Goal: Navigation & Orientation: Find specific page/section

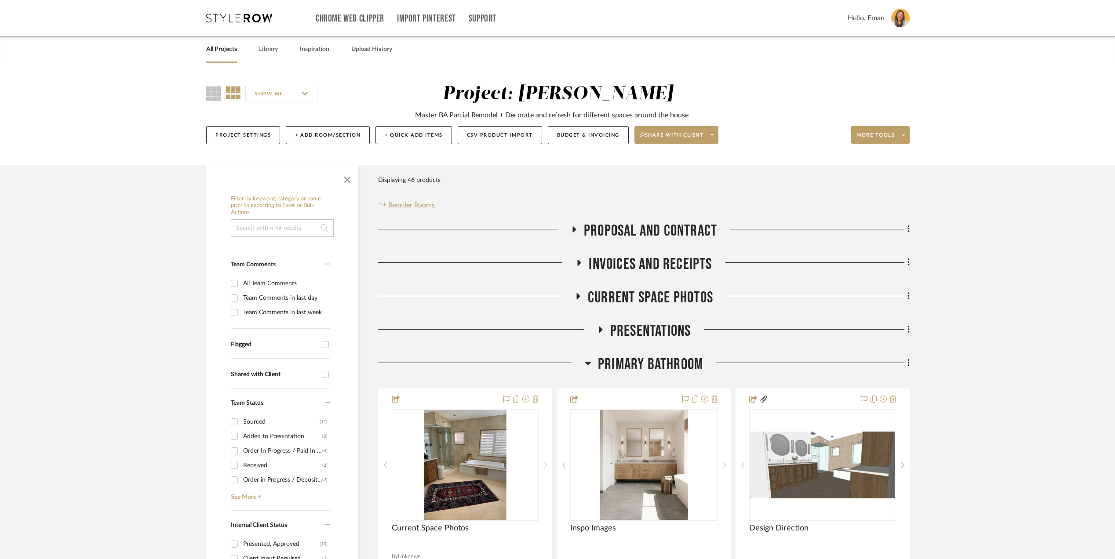
click at [226, 47] on link "All Projects" at bounding box center [221, 50] width 31 height 12
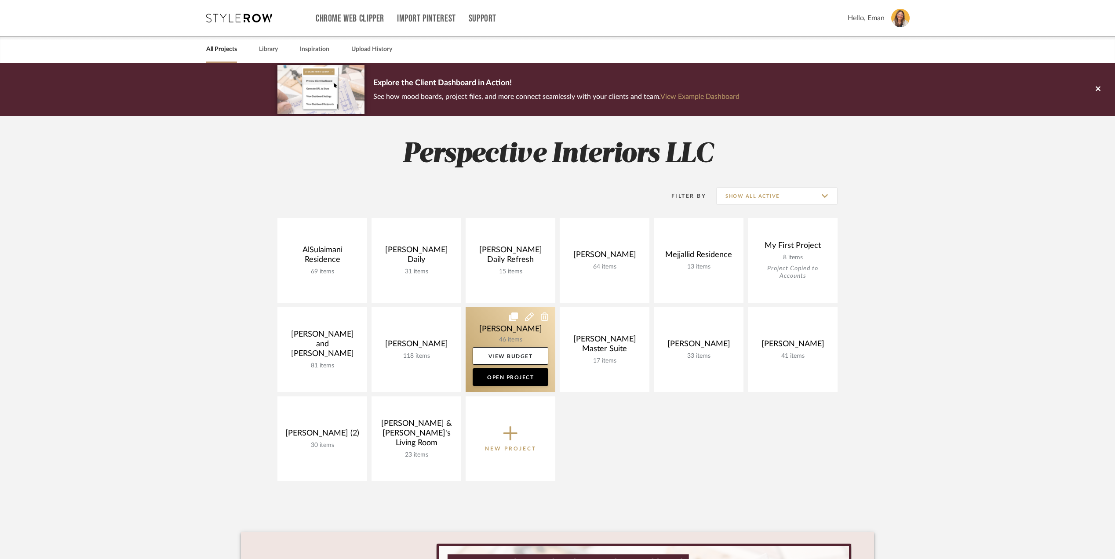
click at [485, 329] on link at bounding box center [511, 349] width 90 height 85
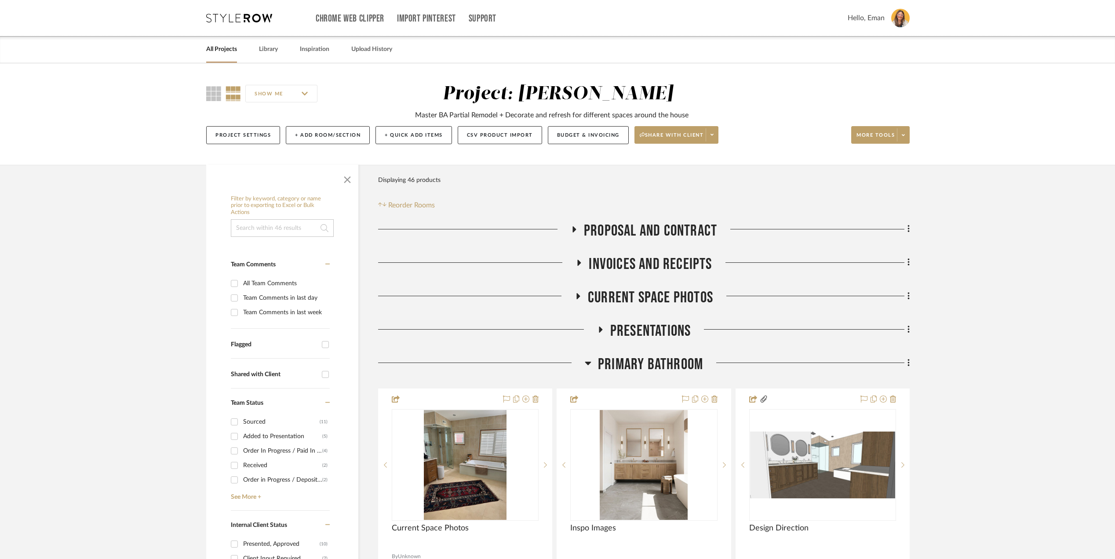
click at [221, 48] on link "All Projects" at bounding box center [221, 50] width 31 height 12
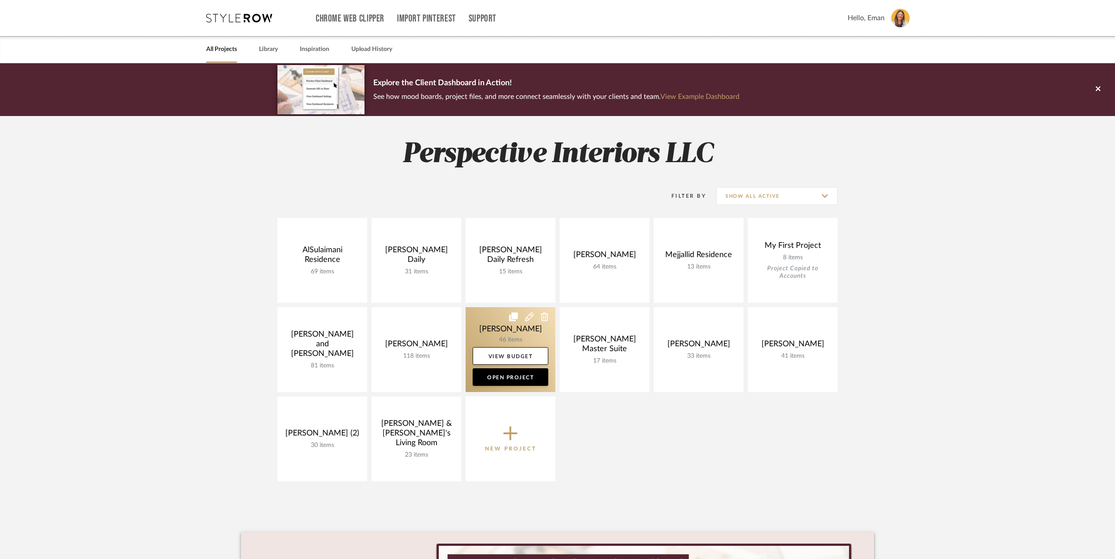
click at [486, 328] on link at bounding box center [511, 349] width 90 height 85
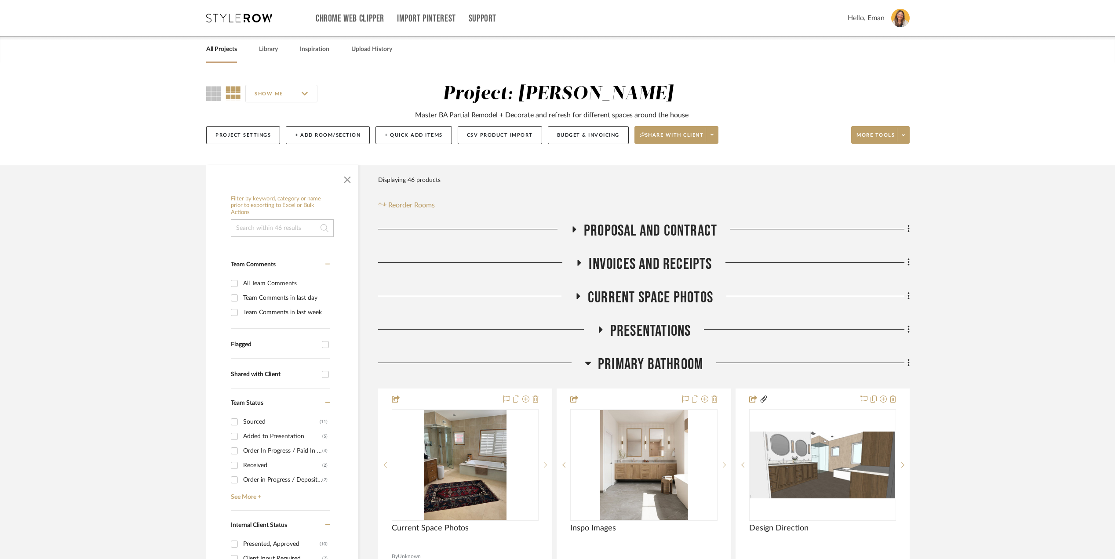
click at [572, 227] on icon at bounding box center [574, 229] width 11 height 7
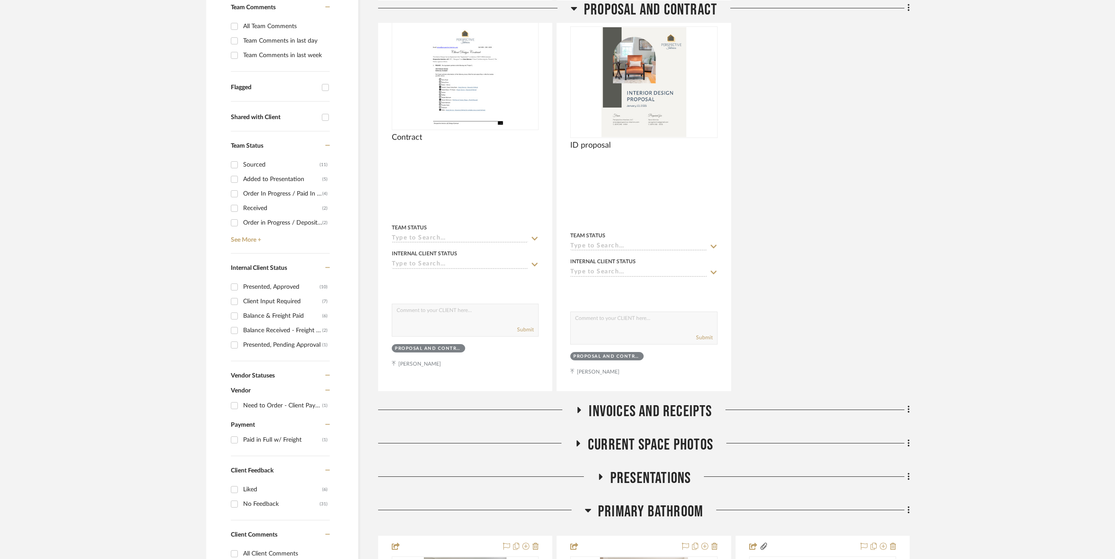
scroll to position [352, 0]
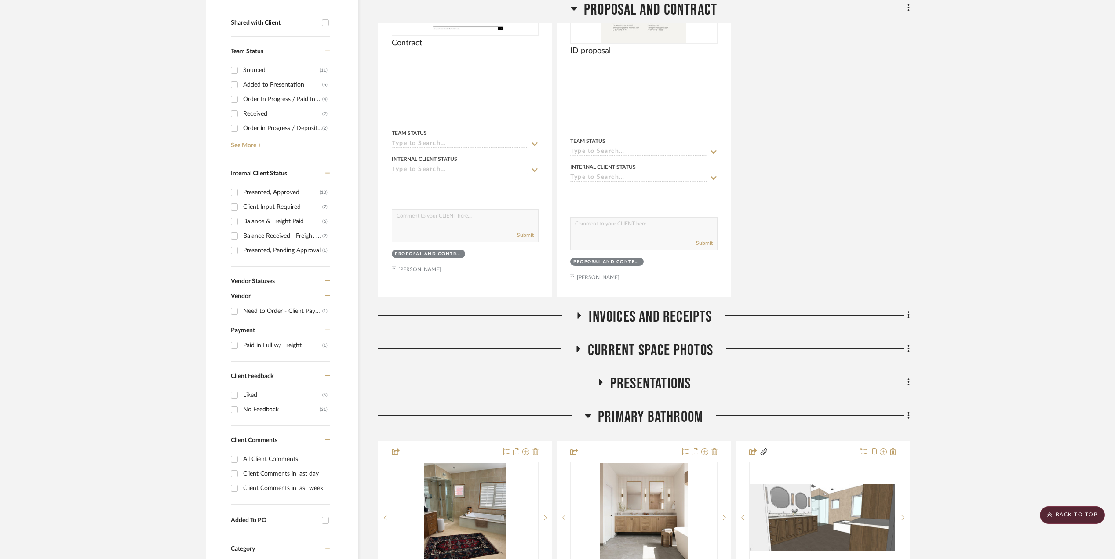
click at [578, 313] on icon at bounding box center [580, 316] width 4 height 6
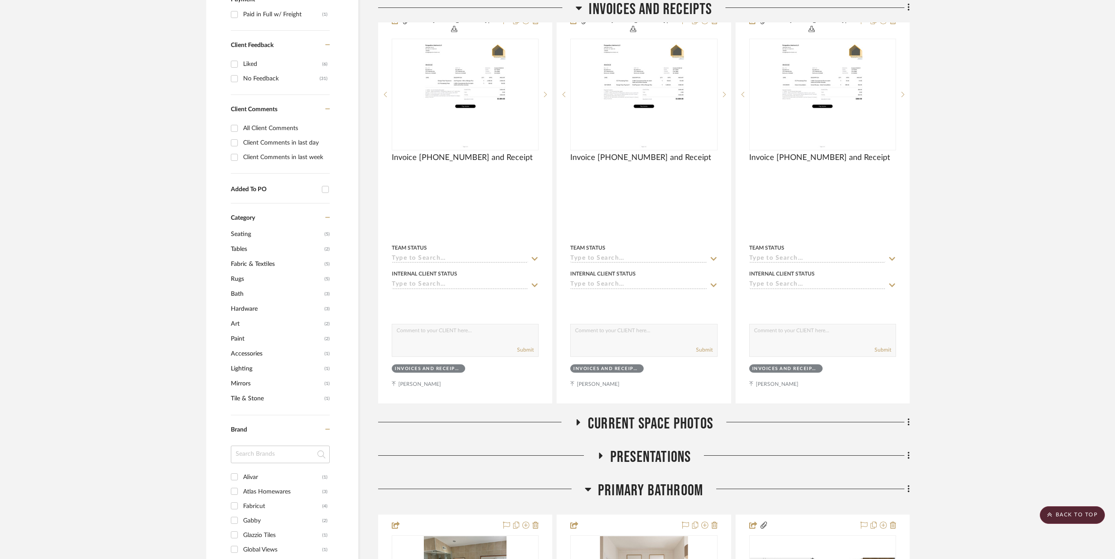
scroll to position [821, 0]
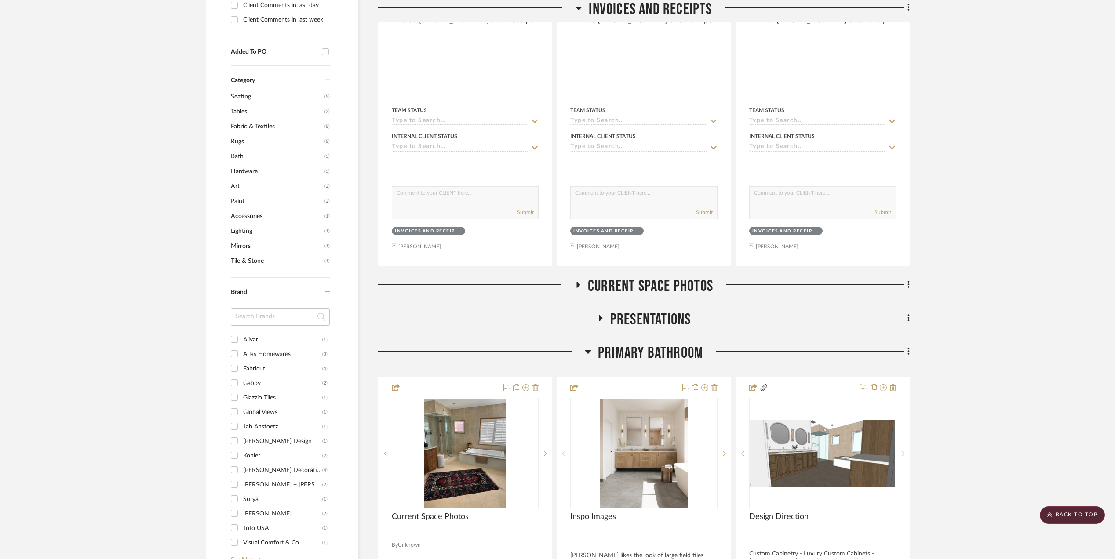
click at [577, 282] on icon at bounding box center [579, 285] width 4 height 6
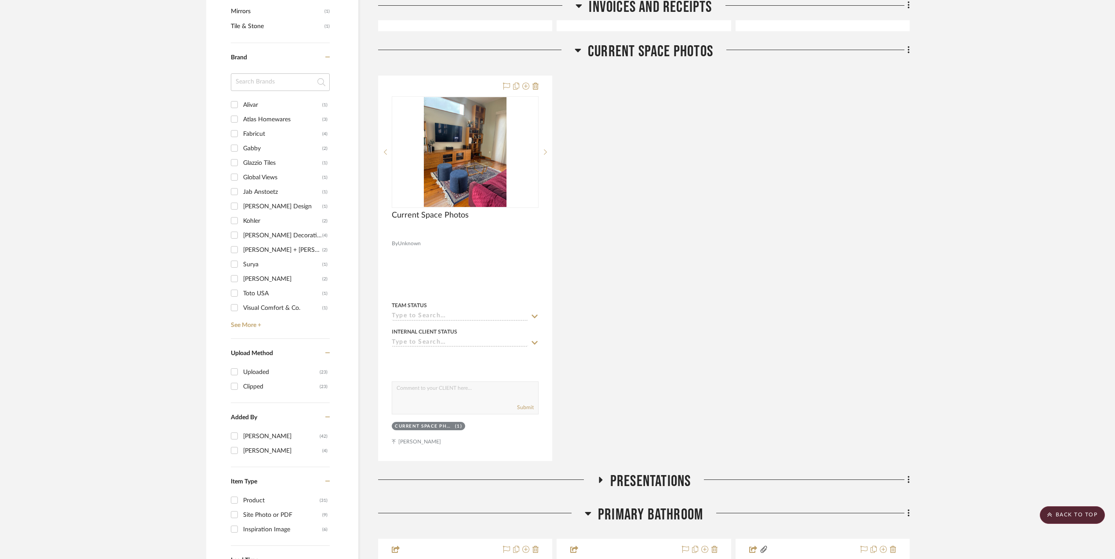
scroll to position [1232, 0]
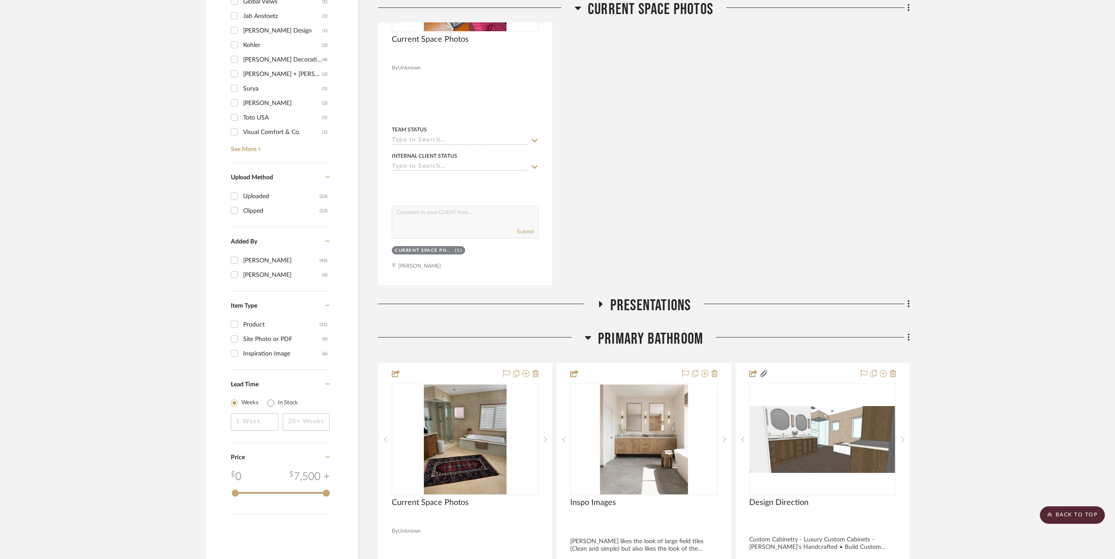
click at [600, 301] on icon at bounding box center [601, 304] width 4 height 6
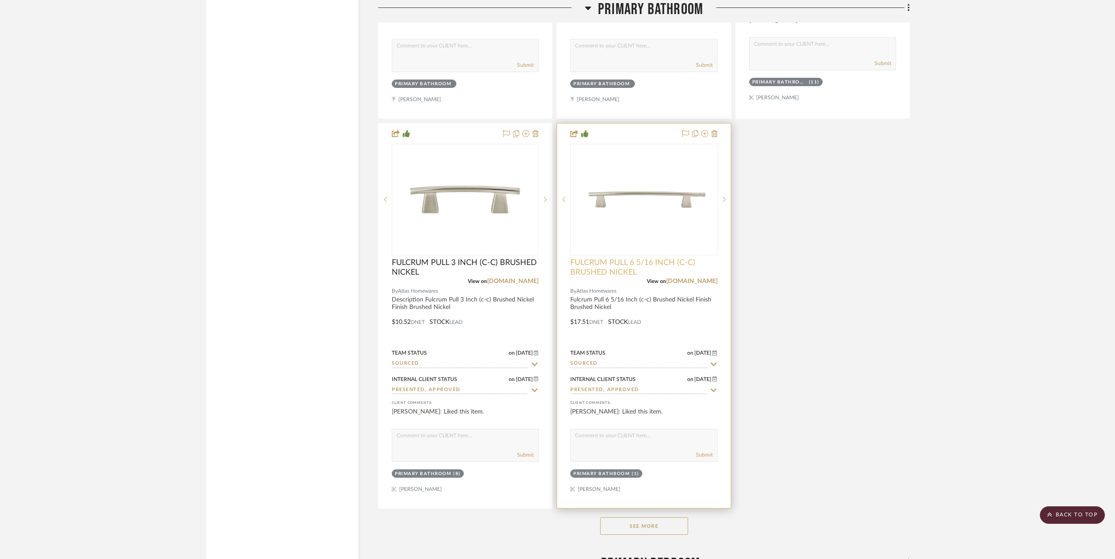
scroll to position [2756, 0]
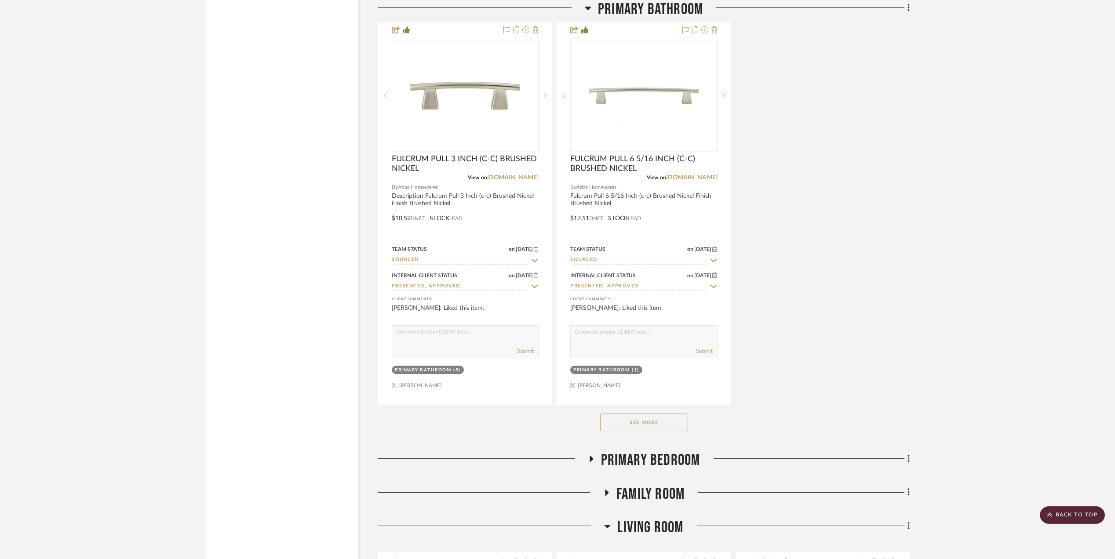
click at [627, 414] on button "See More" at bounding box center [644, 423] width 88 height 18
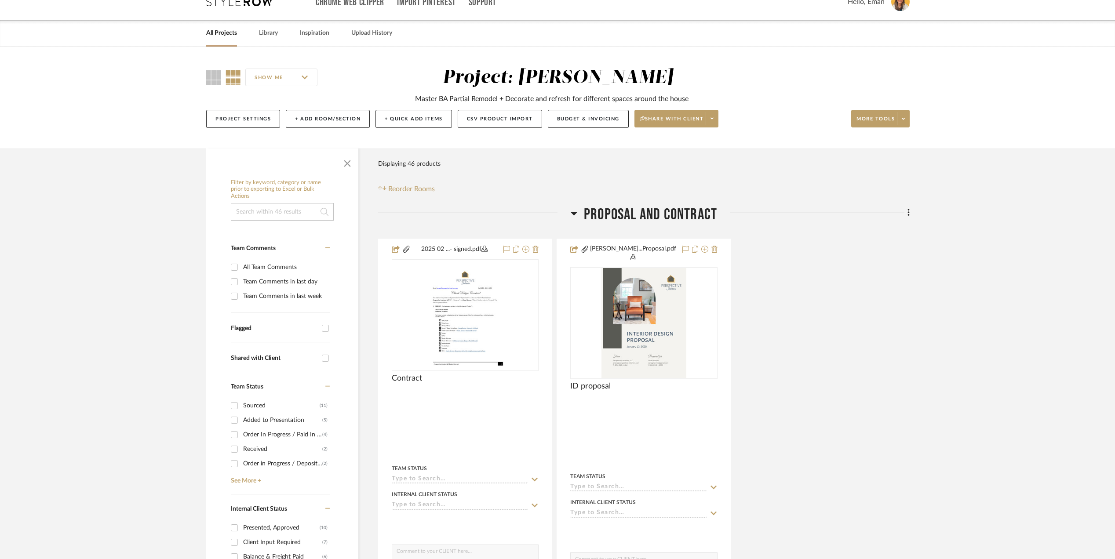
scroll to position [0, 0]
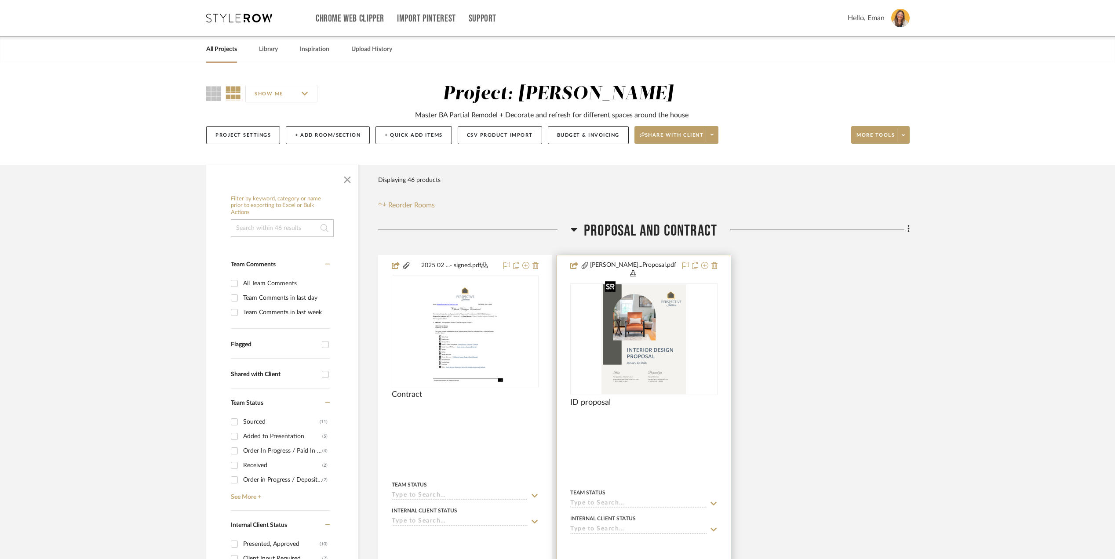
click at [636, 328] on img "0" at bounding box center [644, 340] width 85 height 110
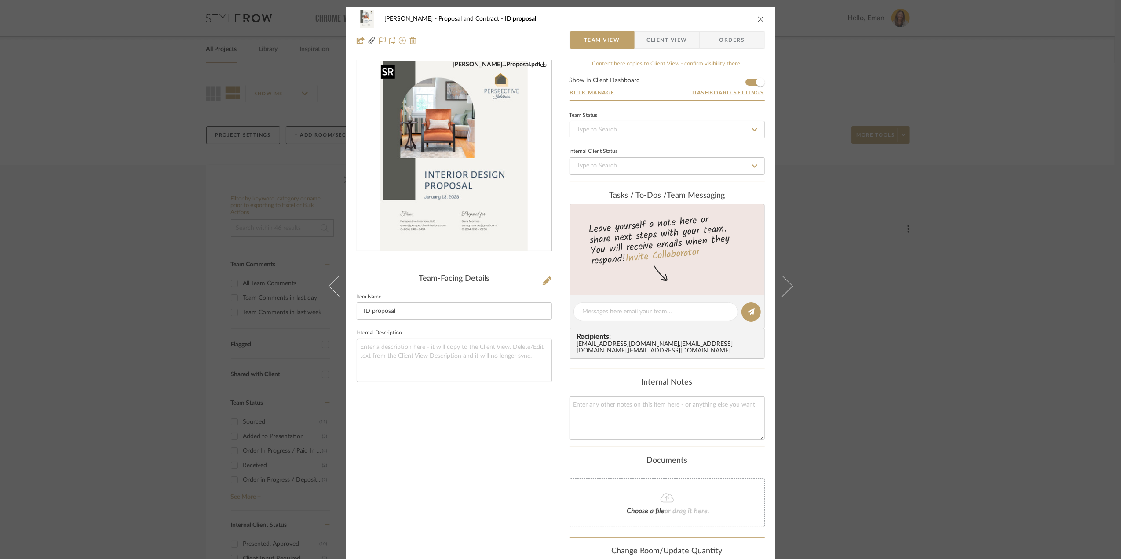
click at [490, 186] on img "0" at bounding box center [454, 156] width 148 height 191
click at [1036, 315] on div "[PERSON_NAME] Proposal and Contract ID proposal Team View Client View Orders [P…" at bounding box center [560, 279] width 1121 height 559
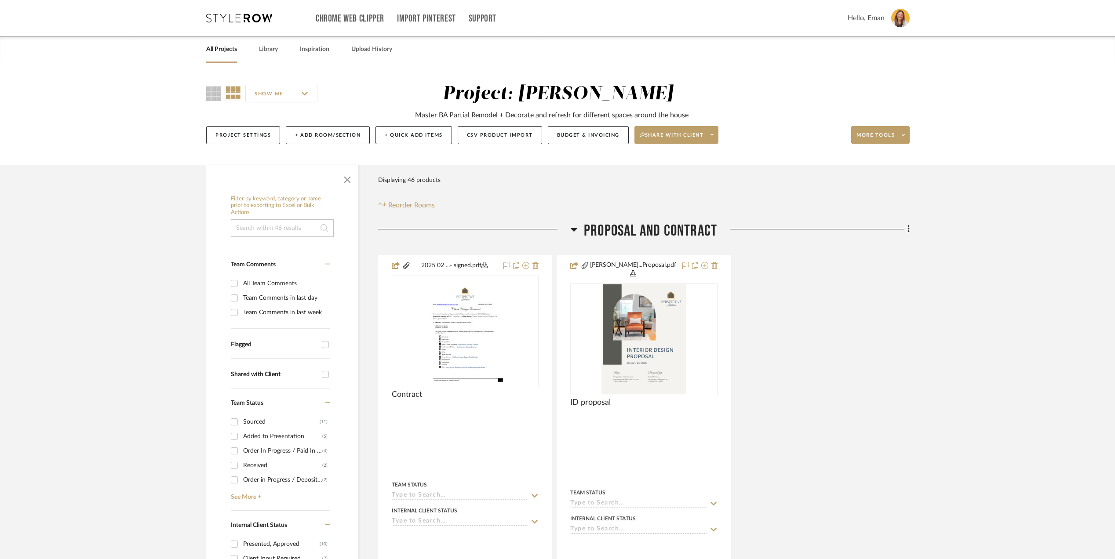
click at [230, 48] on link "All Projects" at bounding box center [221, 50] width 31 height 12
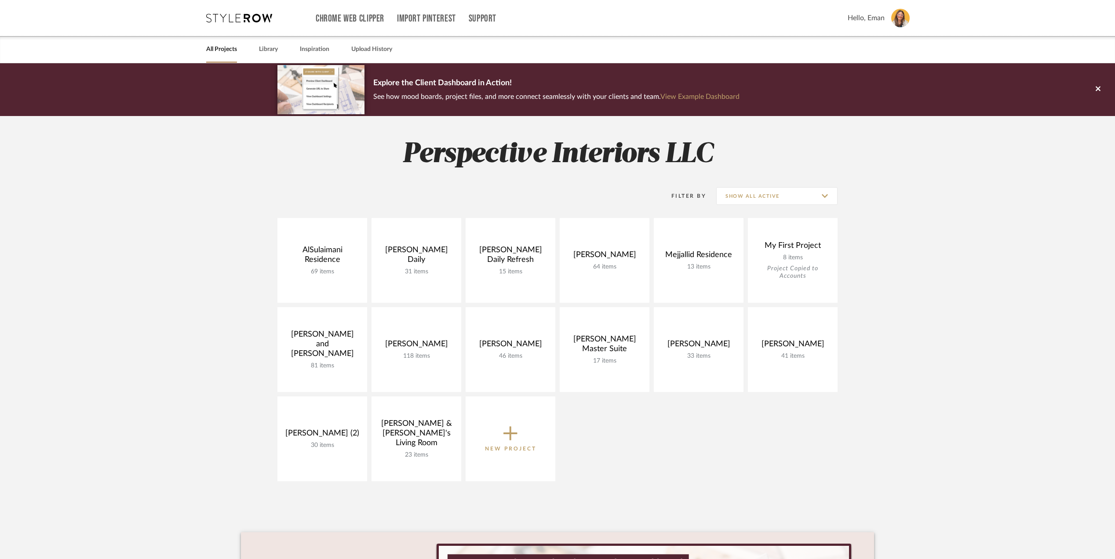
click at [952, 374] on project-collections "Explore the Client Dashboard in Action! See how mood boards, project files, and…" at bounding box center [557, 394] width 1115 height 662
click at [938, 275] on project-collections "Explore the Client Dashboard in Action! See how mood boards, project files, and…" at bounding box center [557, 394] width 1115 height 662
click at [1030, 384] on project-collections "Explore the Client Dashboard in Action! See how mood boards, project files, and…" at bounding box center [557, 394] width 1115 height 662
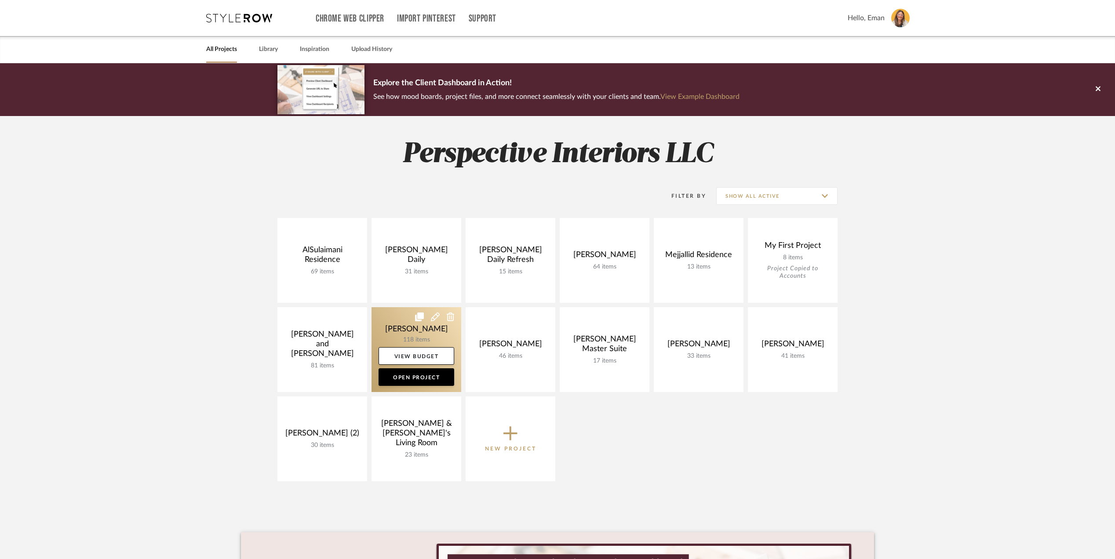
click at [395, 329] on link at bounding box center [417, 349] width 90 height 85
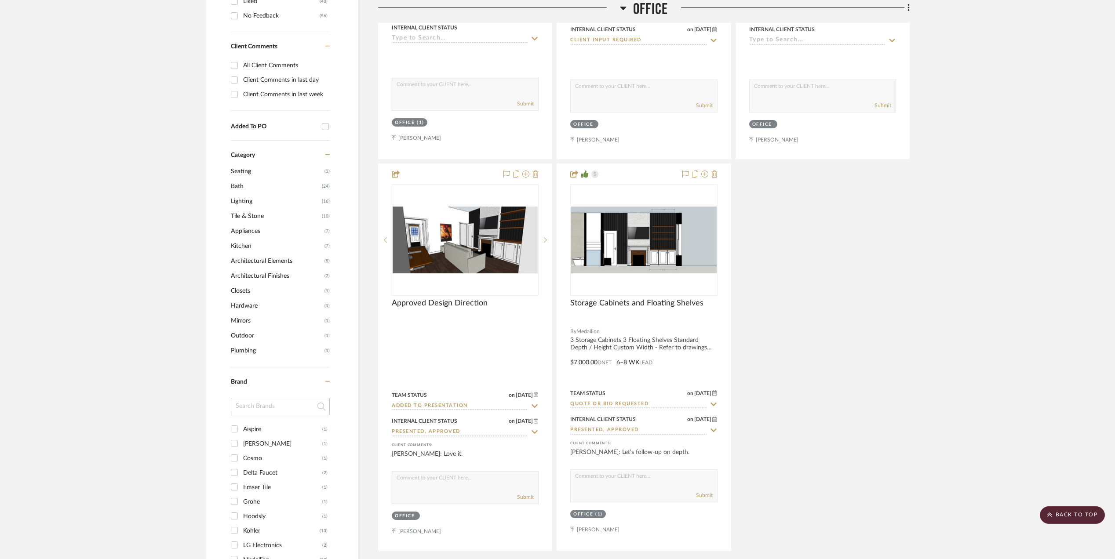
scroll to position [704, 0]
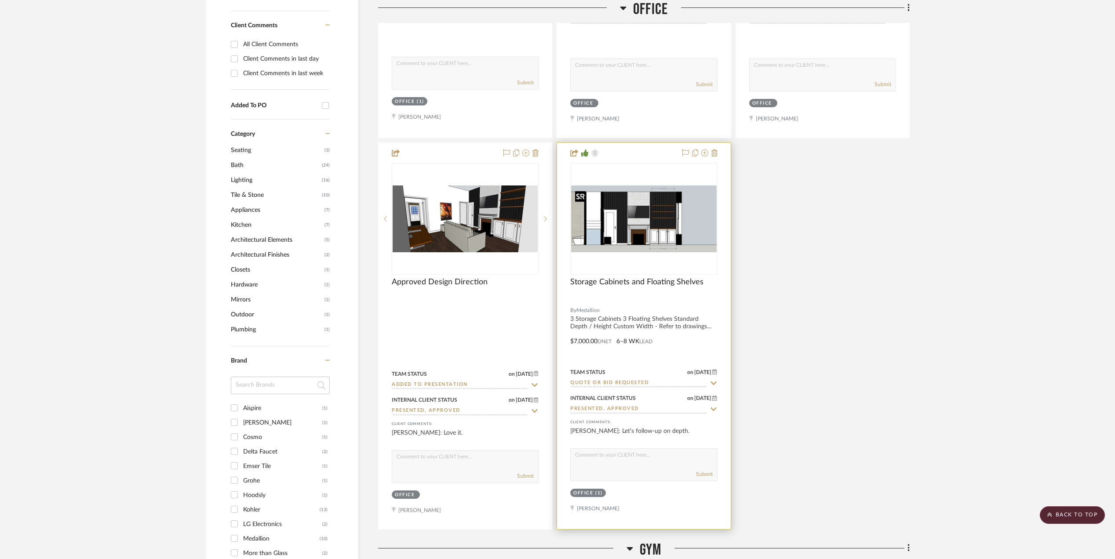
click at [648, 229] on img "0" at bounding box center [643, 219] width 145 height 67
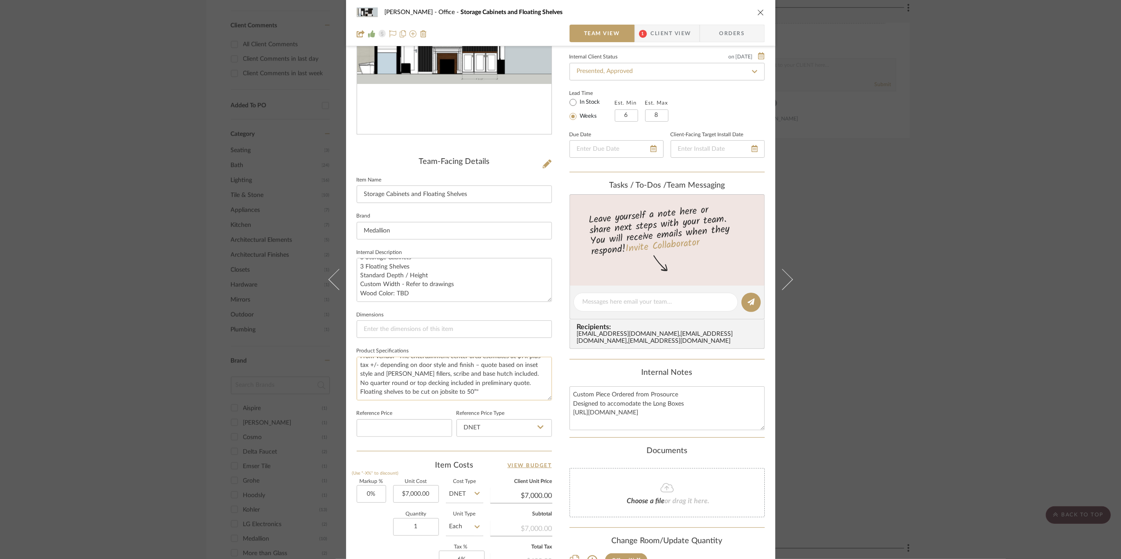
scroll to position [0, 0]
click at [1025, 233] on div "[PERSON_NAME] Office Storage Cabinets and Floating Shelves Team View 1 Client V…" at bounding box center [560, 279] width 1121 height 559
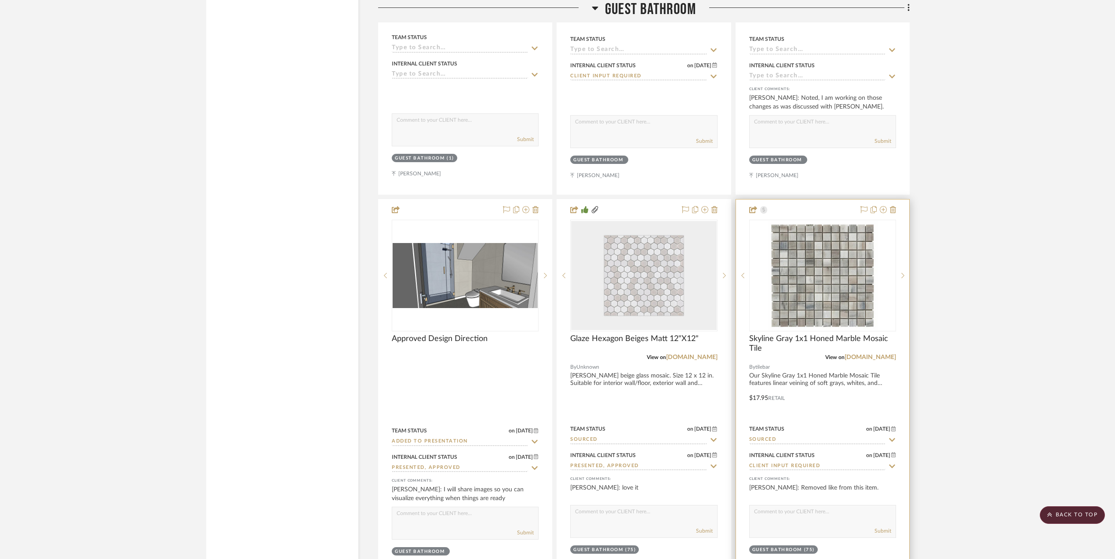
scroll to position [2698, 0]
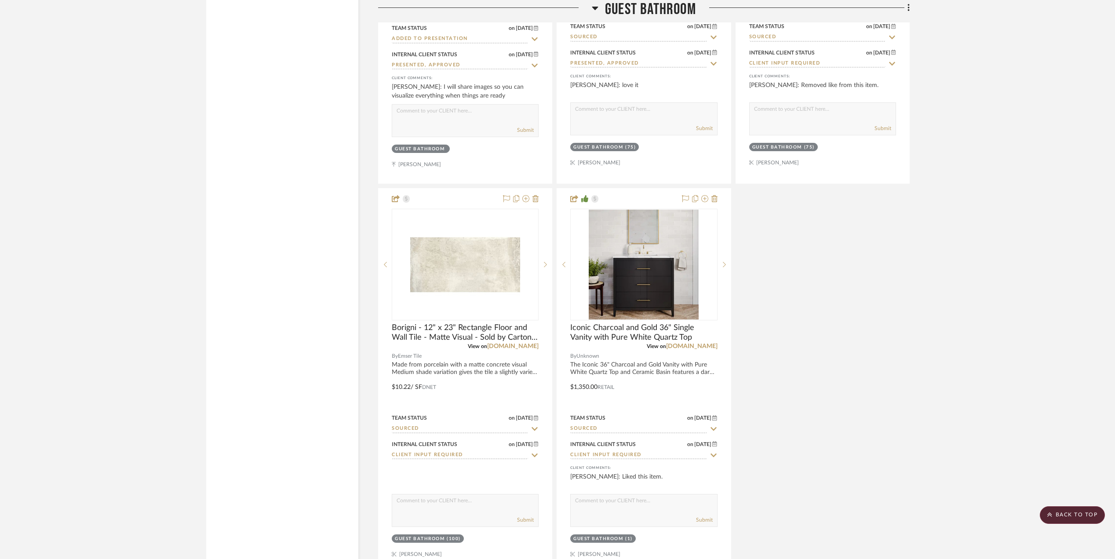
drag, startPoint x: 1075, startPoint y: 336, endPoint x: 1073, endPoint y: 342, distance: 5.7
click at [1075, 340] on project-details-page "SHOW ME Project: [PERSON_NAME] [PERSON_NAME] Residence is a residential remodel…" at bounding box center [557, 226] width 1115 height 5720
click at [1024, 384] on project-details-page "SHOW ME Project: [PERSON_NAME] [PERSON_NAME] Residence is a residential remodel…" at bounding box center [557, 226] width 1115 height 5720
click at [952, 366] on project-details-page "SHOW ME Project: [PERSON_NAME] [PERSON_NAME] Residence is a residential remodel…" at bounding box center [557, 226] width 1115 height 5720
